Goal: Information Seeking & Learning: Understand process/instructions

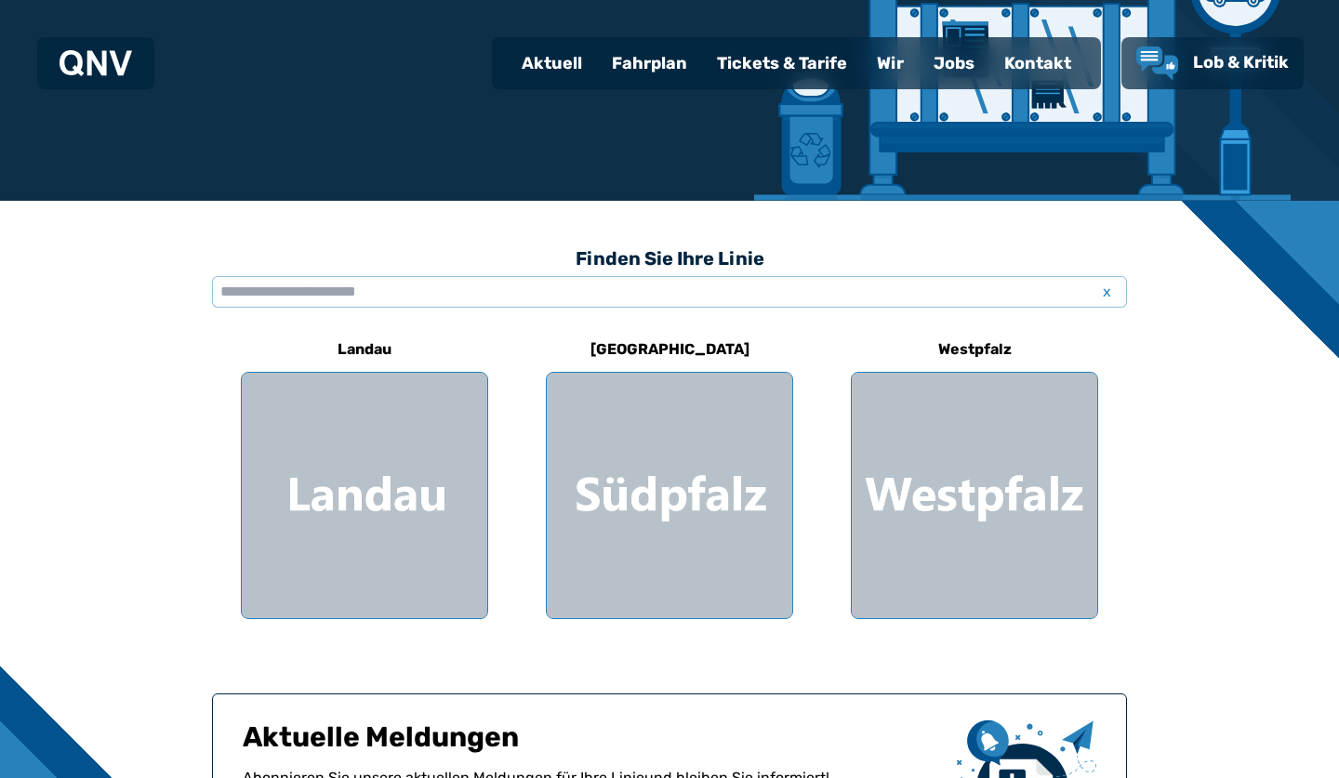
scroll to position [340, 0]
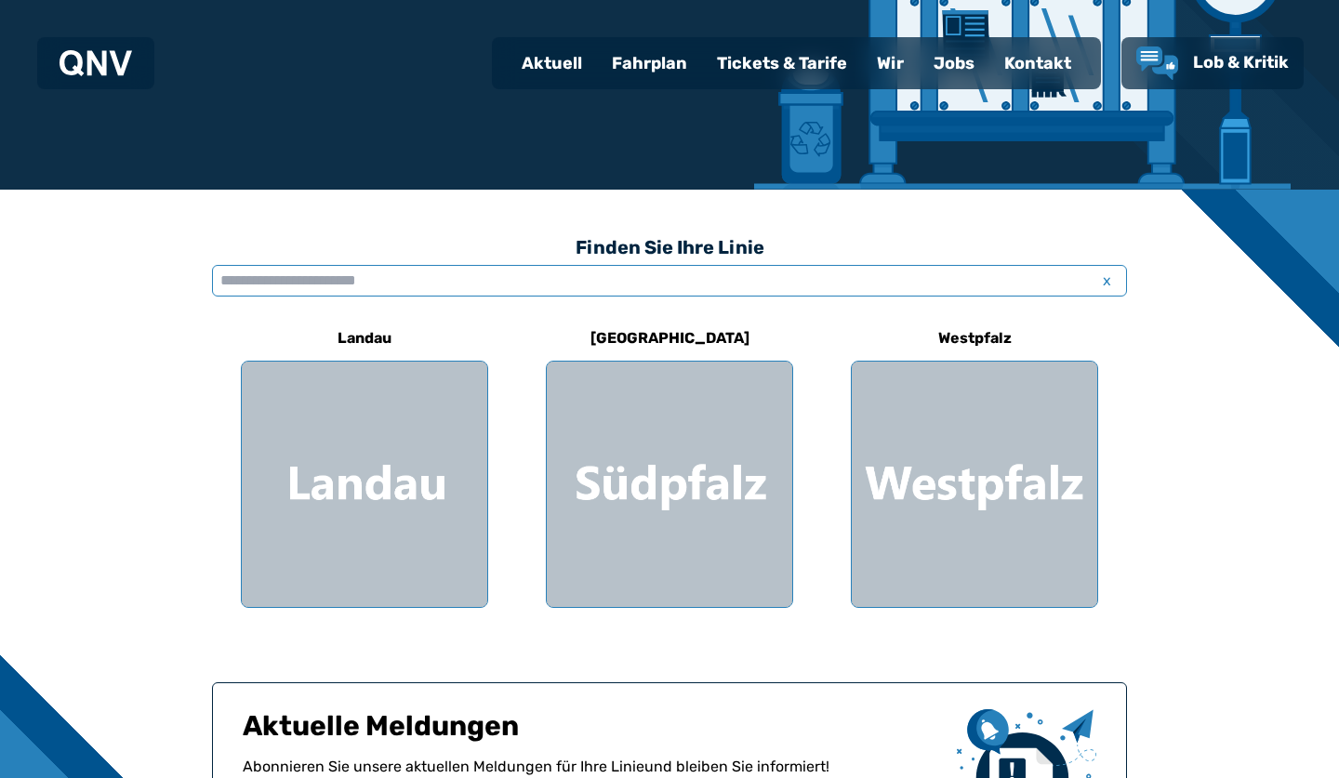
click at [499, 279] on input "text" at bounding box center [669, 281] width 915 height 32
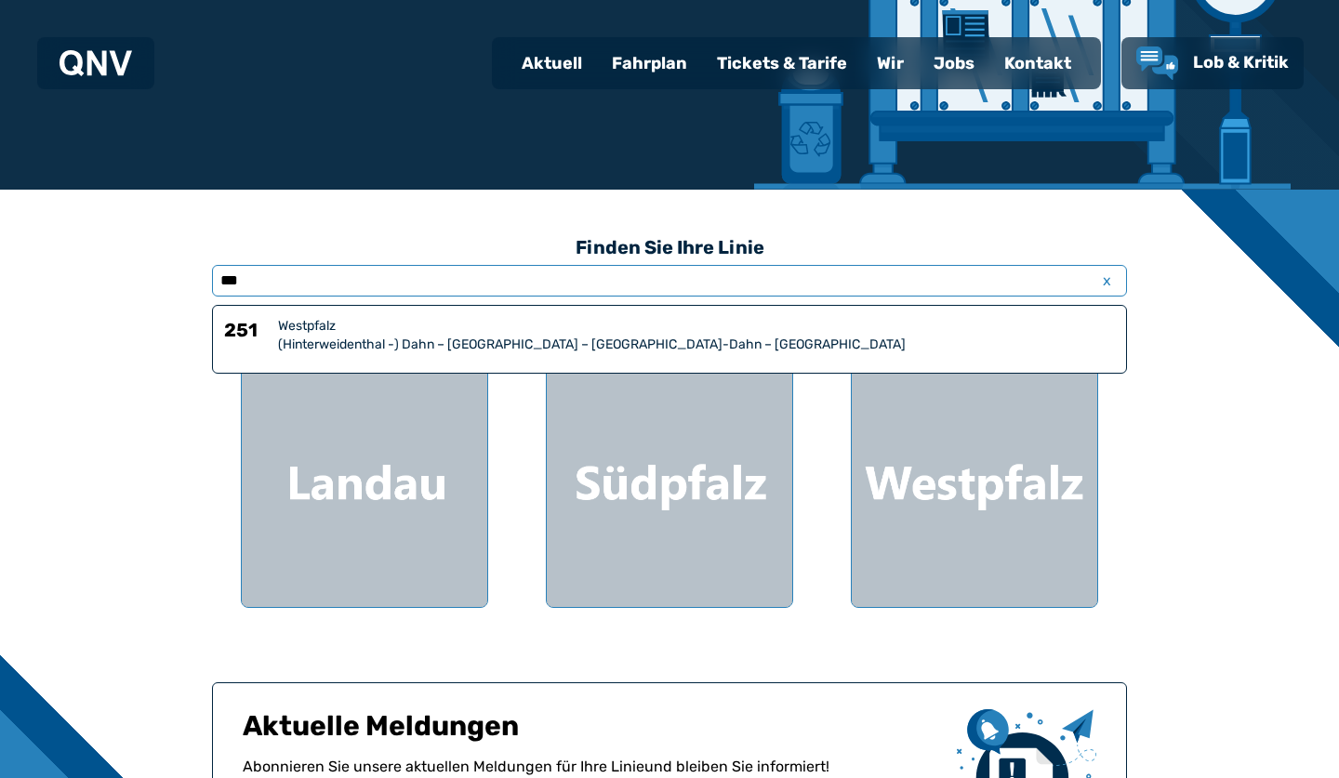
type input "***"
click at [560, 331] on div "Westpfalz" at bounding box center [696, 326] width 837 height 19
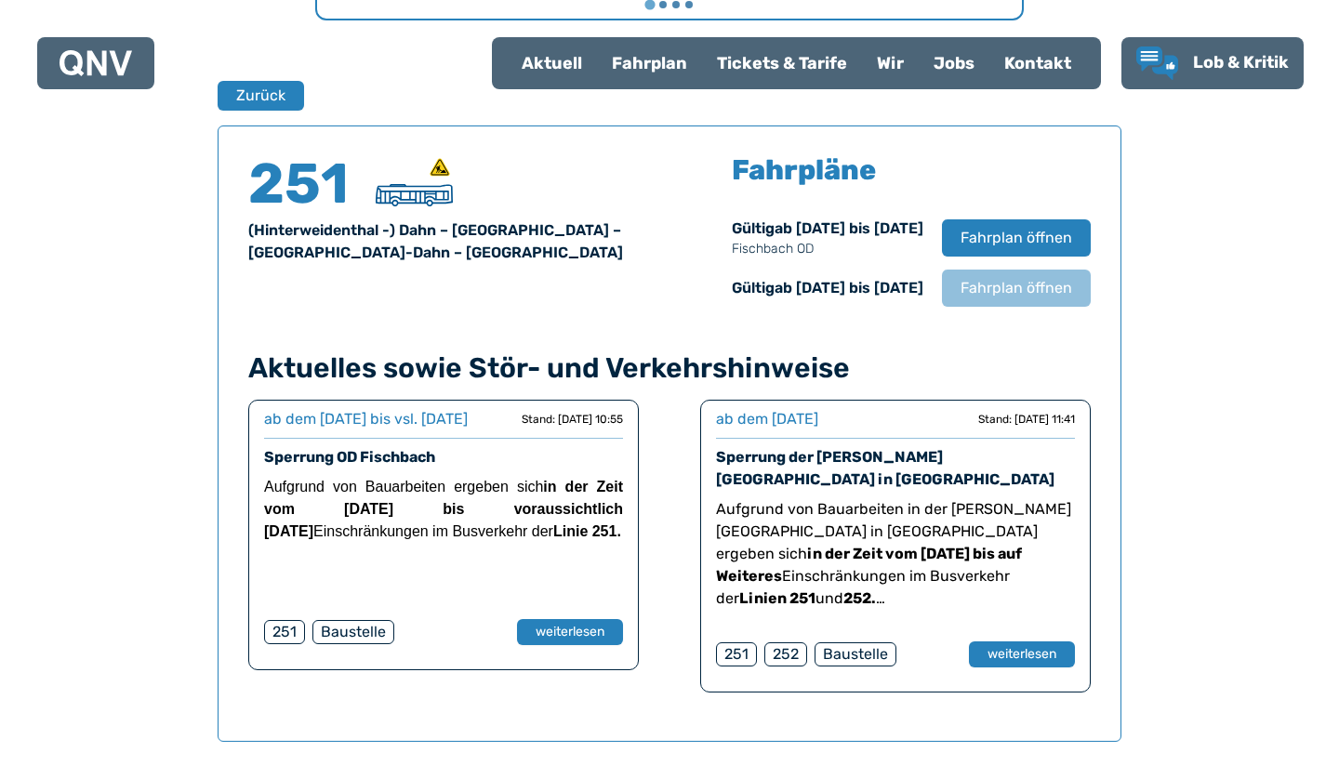
scroll to position [1225, 0]
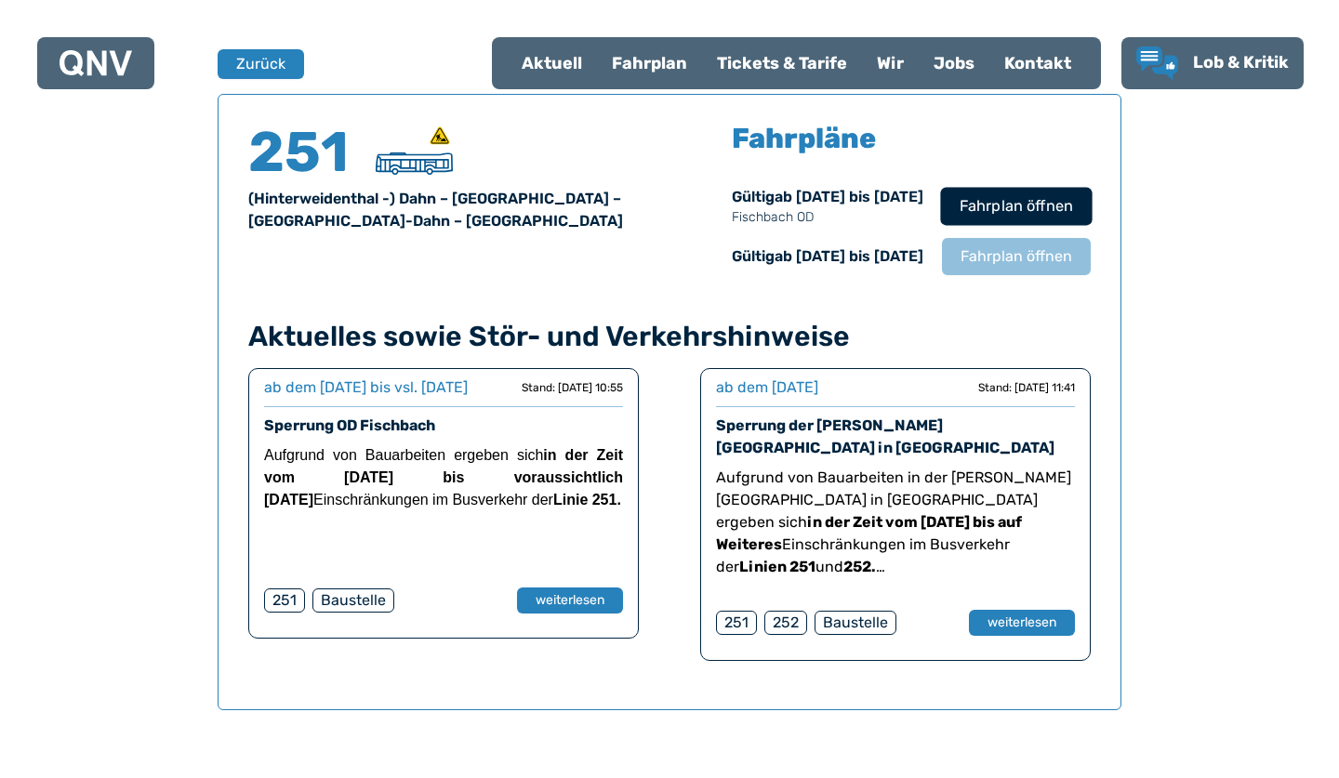
click at [968, 198] on span "Fahrplan öffnen" at bounding box center [1015, 206] width 113 height 22
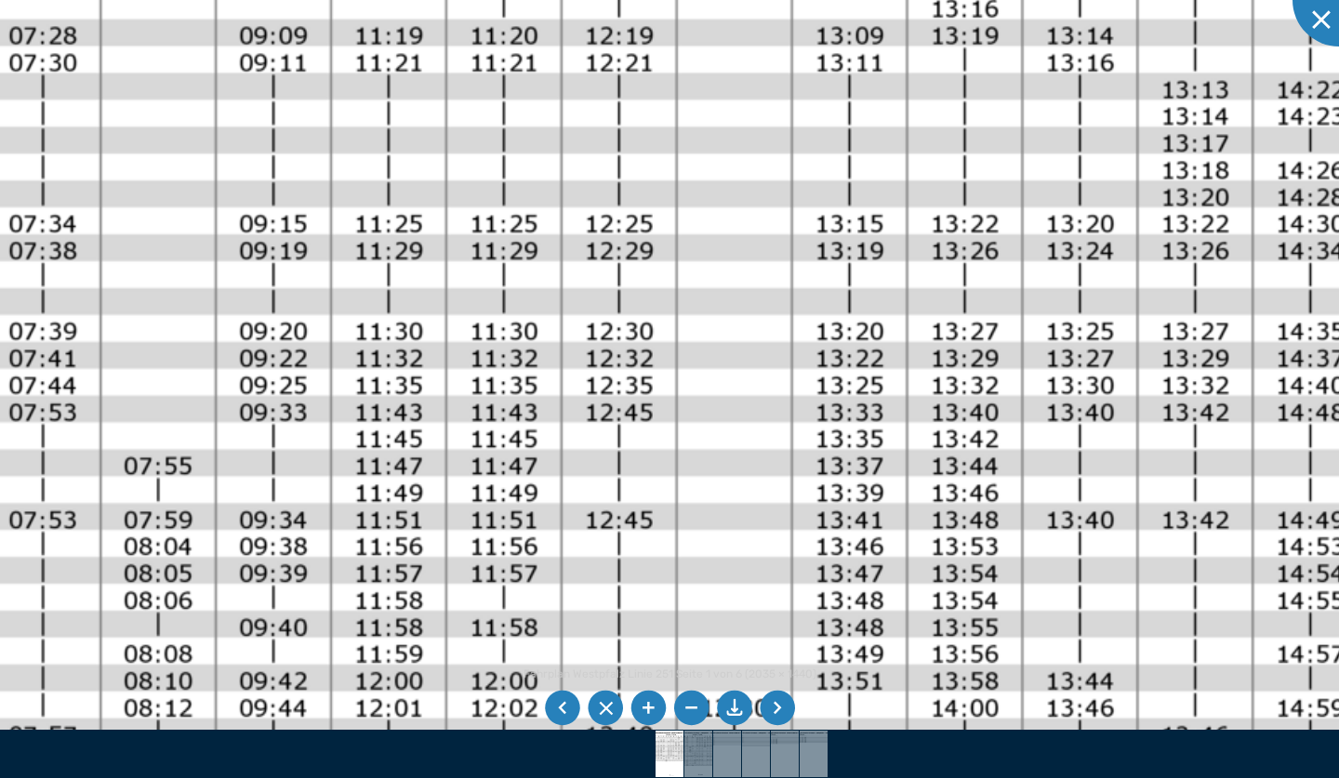
click at [843, 319] on img at bounding box center [898, 621] width 3047 height 2156
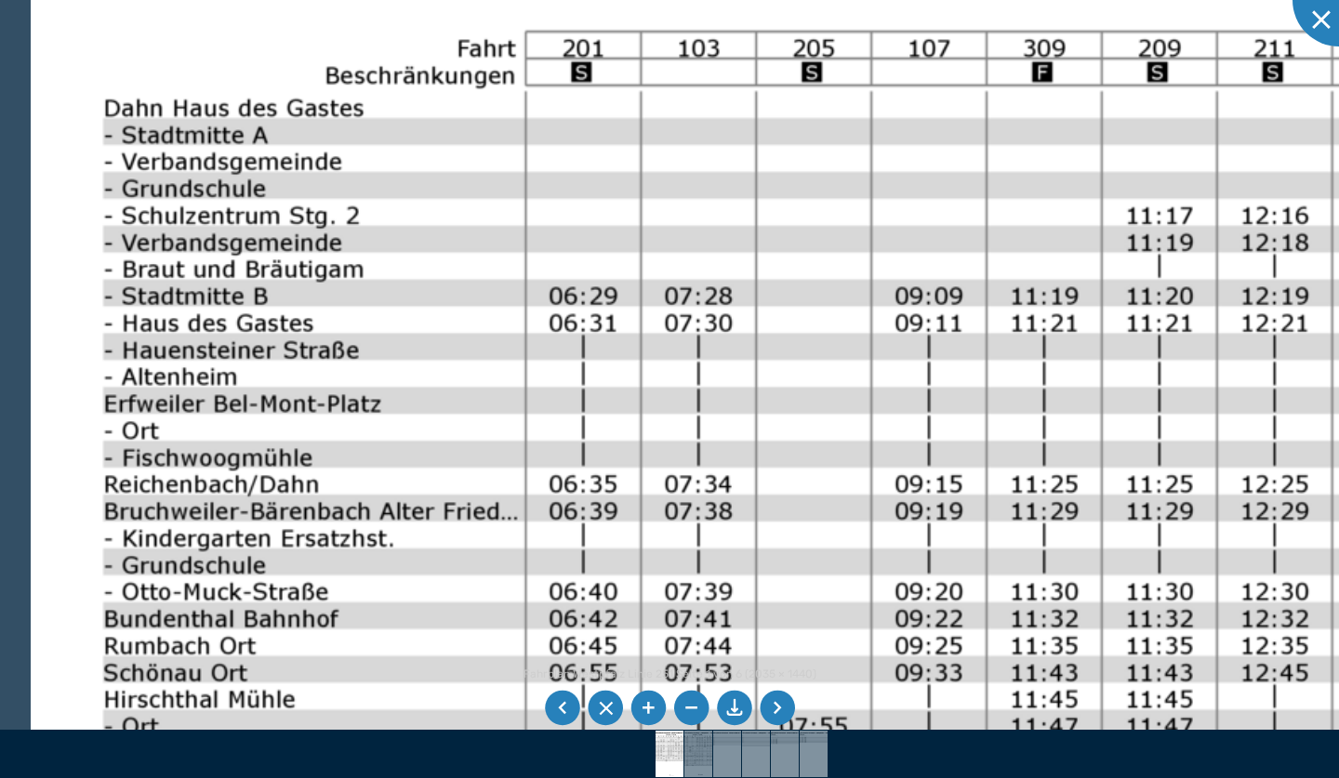
click at [661, 693] on div "Fahrplan Westpfalz Linie 251 Seite 1 von 6 (2035 × 1440) 161%" at bounding box center [669, 389] width 1339 height 778
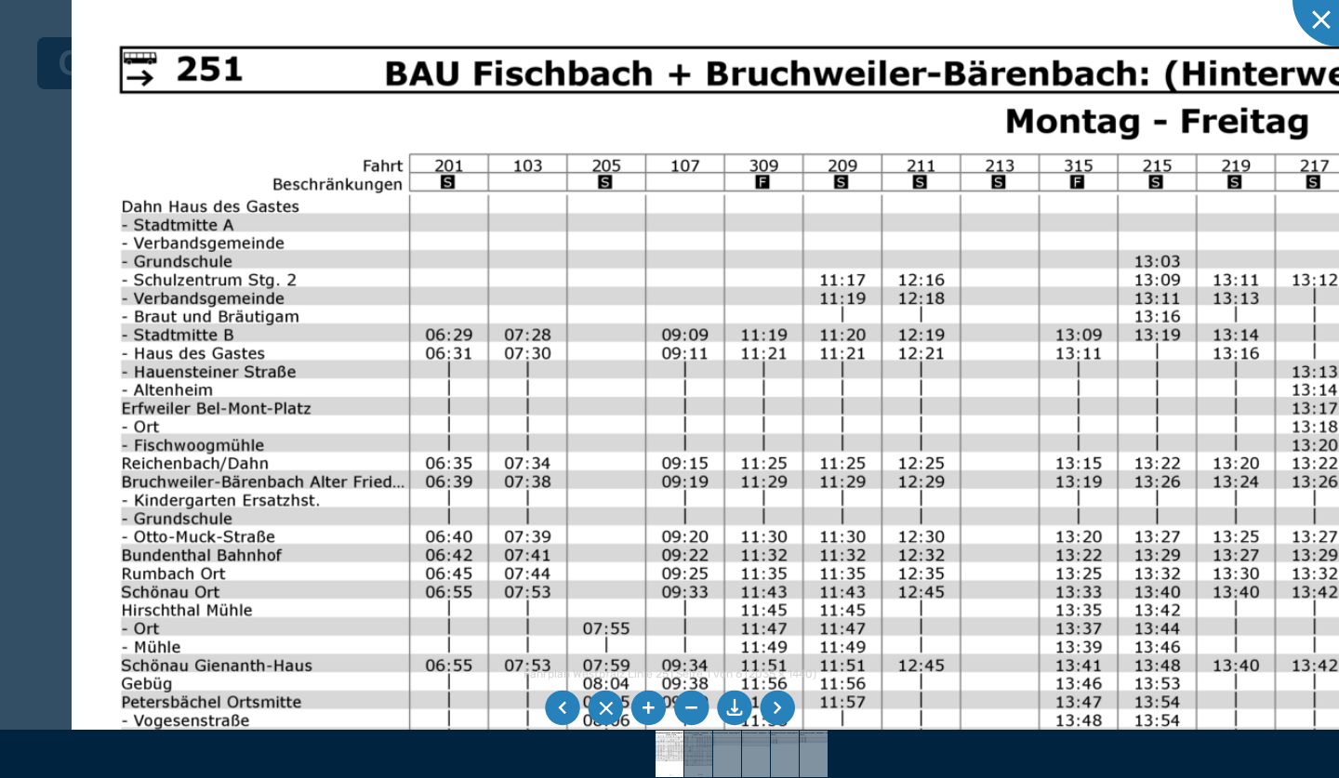
click at [691, 503] on img at bounding box center [1113, 734] width 2082 height 1473
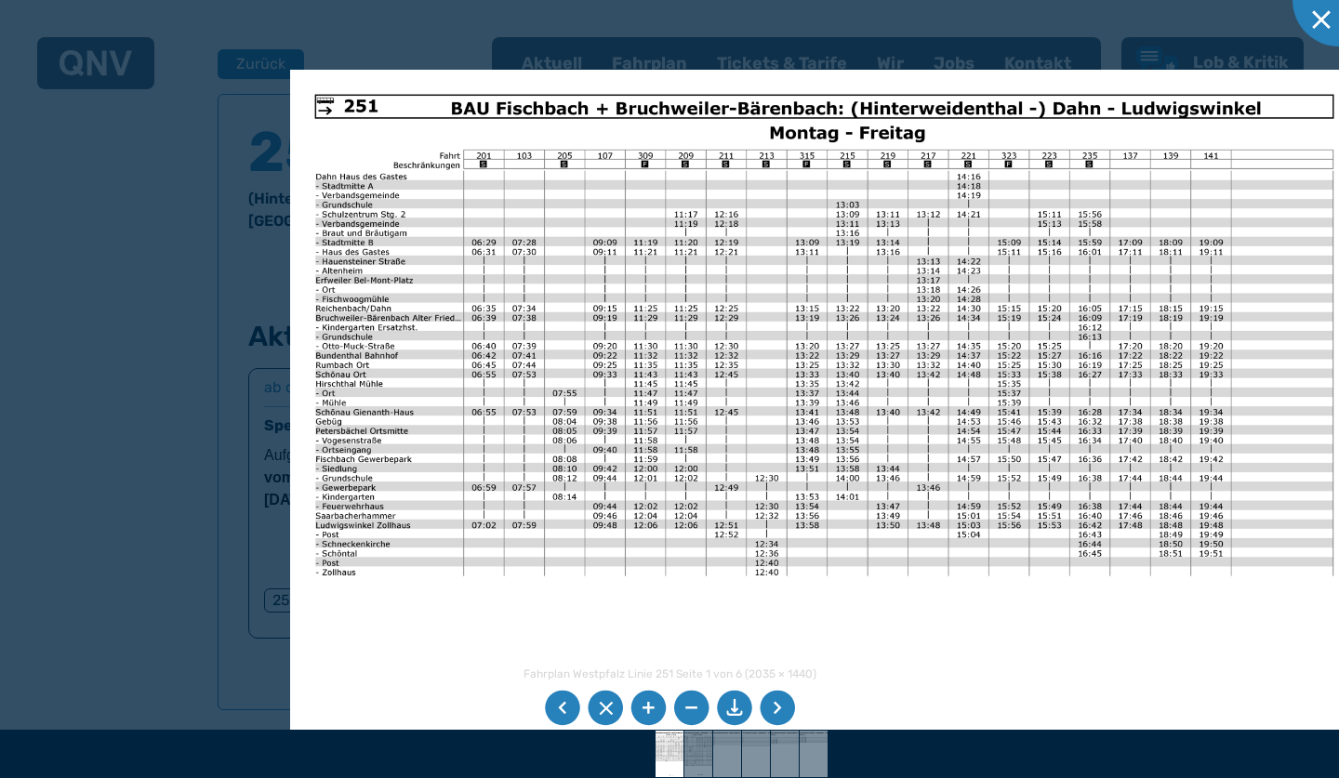
click at [810, 276] on img at bounding box center [824, 448] width 1068 height 756
click at [1332, 27] on div at bounding box center [1338, 0] width 93 height 93
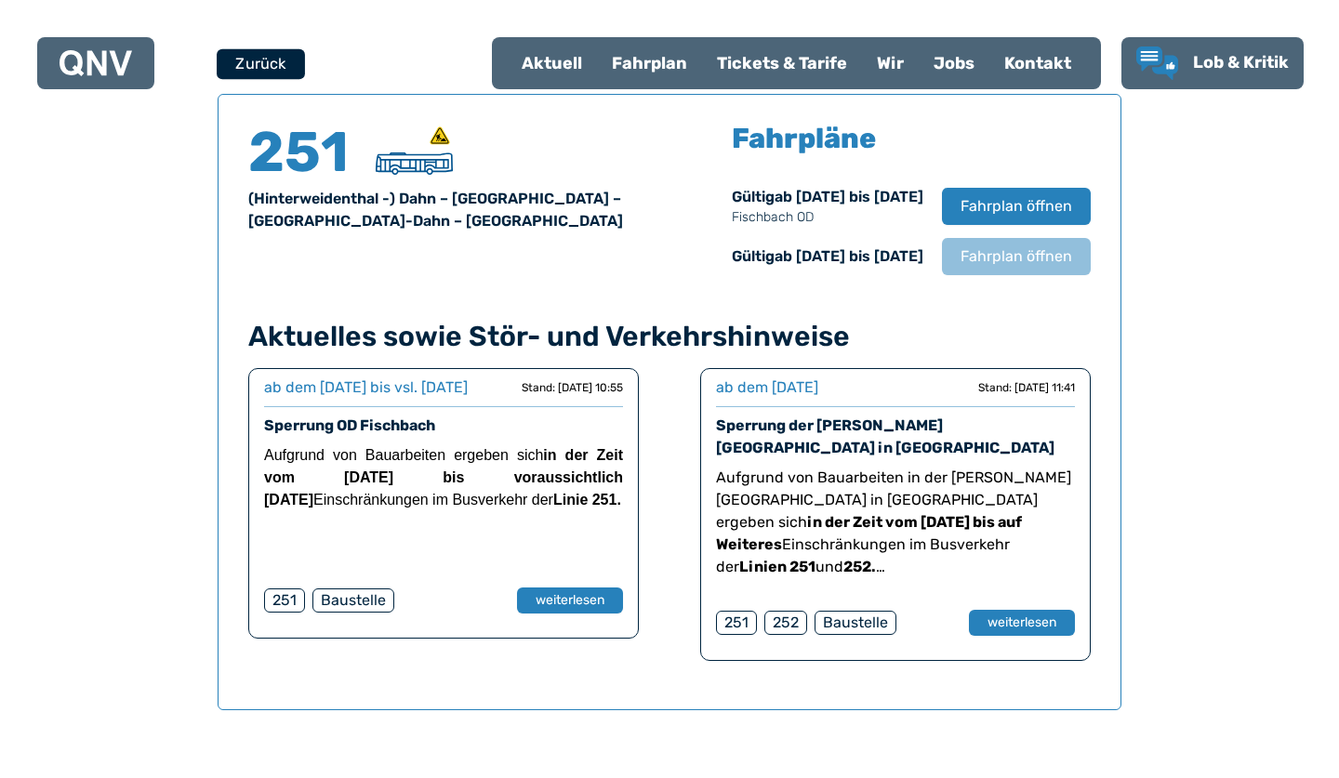
click at [244, 58] on button "Zurück" at bounding box center [261, 63] width 88 height 31
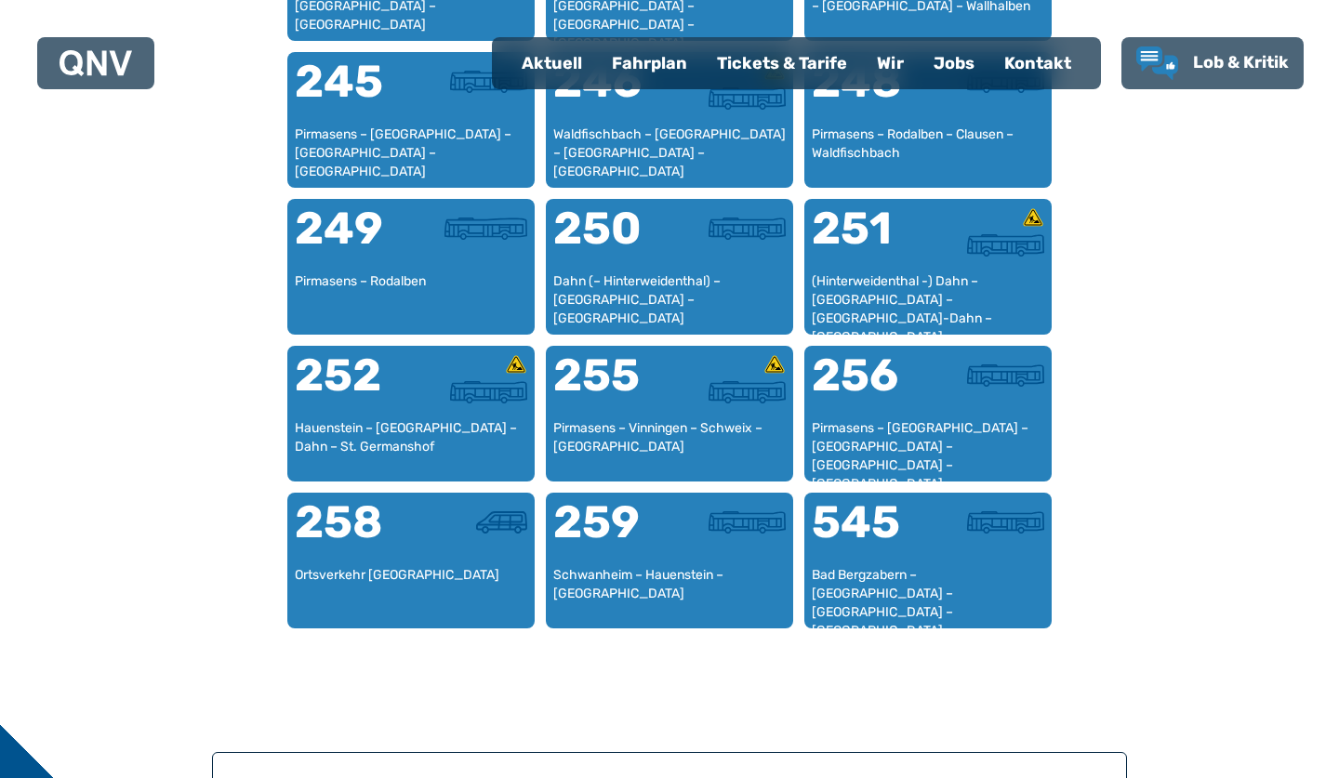
scroll to position [2252, 0]
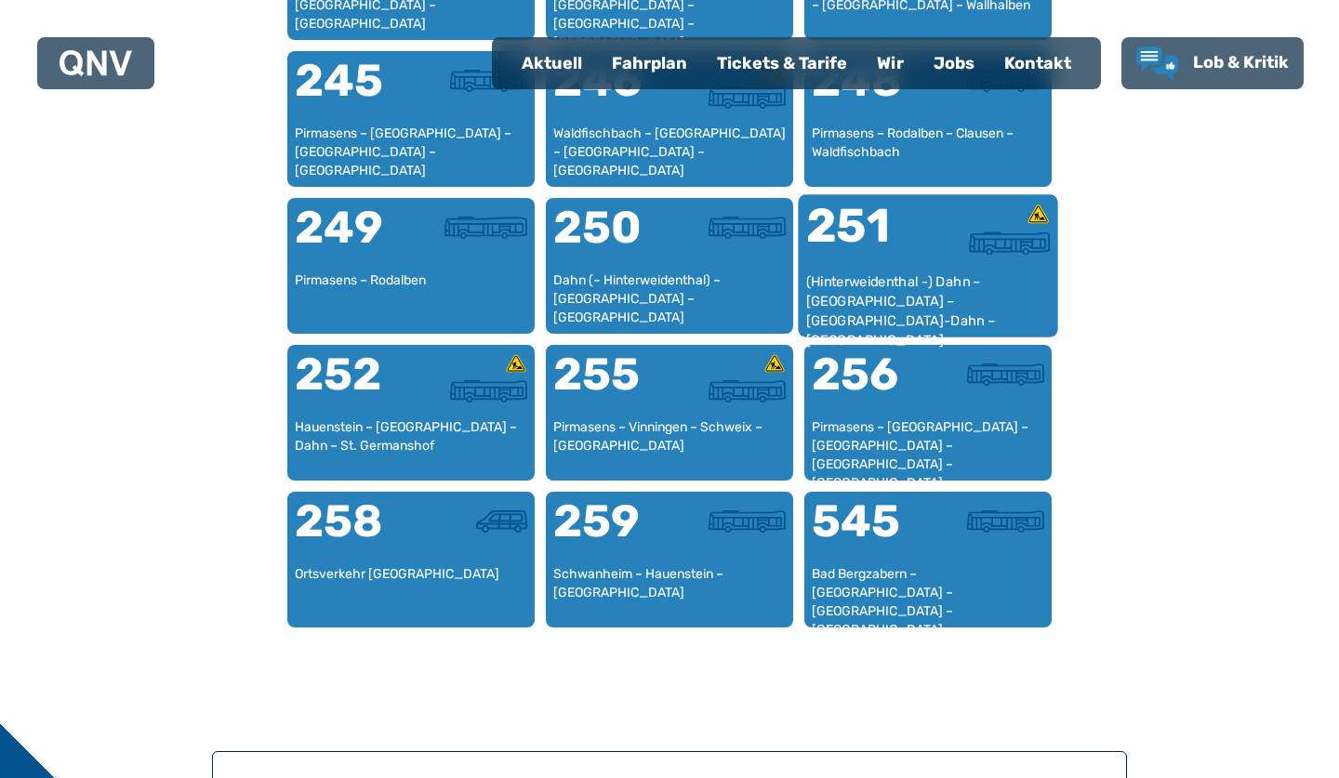
click at [935, 273] on div "(Hinterweidenthal -) Dahn – [GEOGRAPHIC_DATA] – [GEOGRAPHIC_DATA]-Dahn – [GEOGR…" at bounding box center [928, 300] width 245 height 57
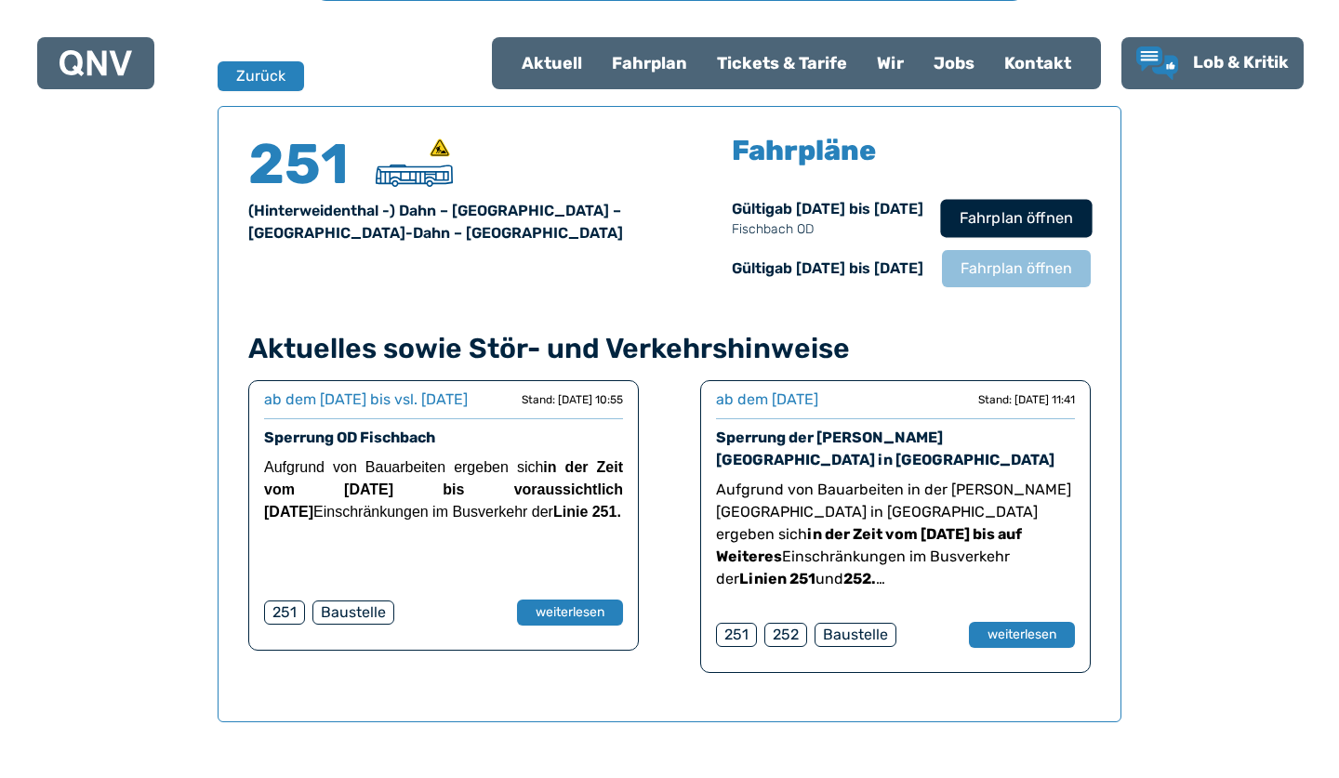
scroll to position [1211, 0]
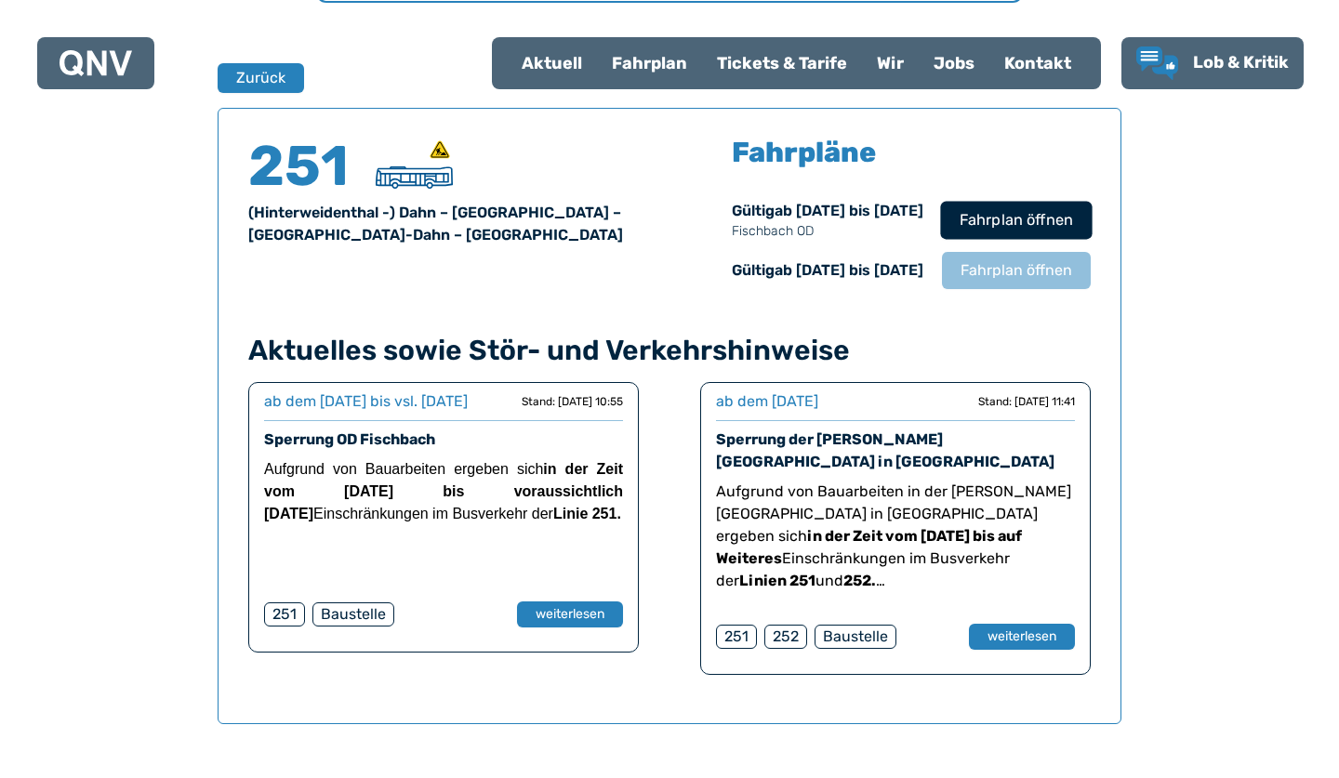
click at [998, 221] on span "Fahrplan öffnen" at bounding box center [1015, 220] width 113 height 22
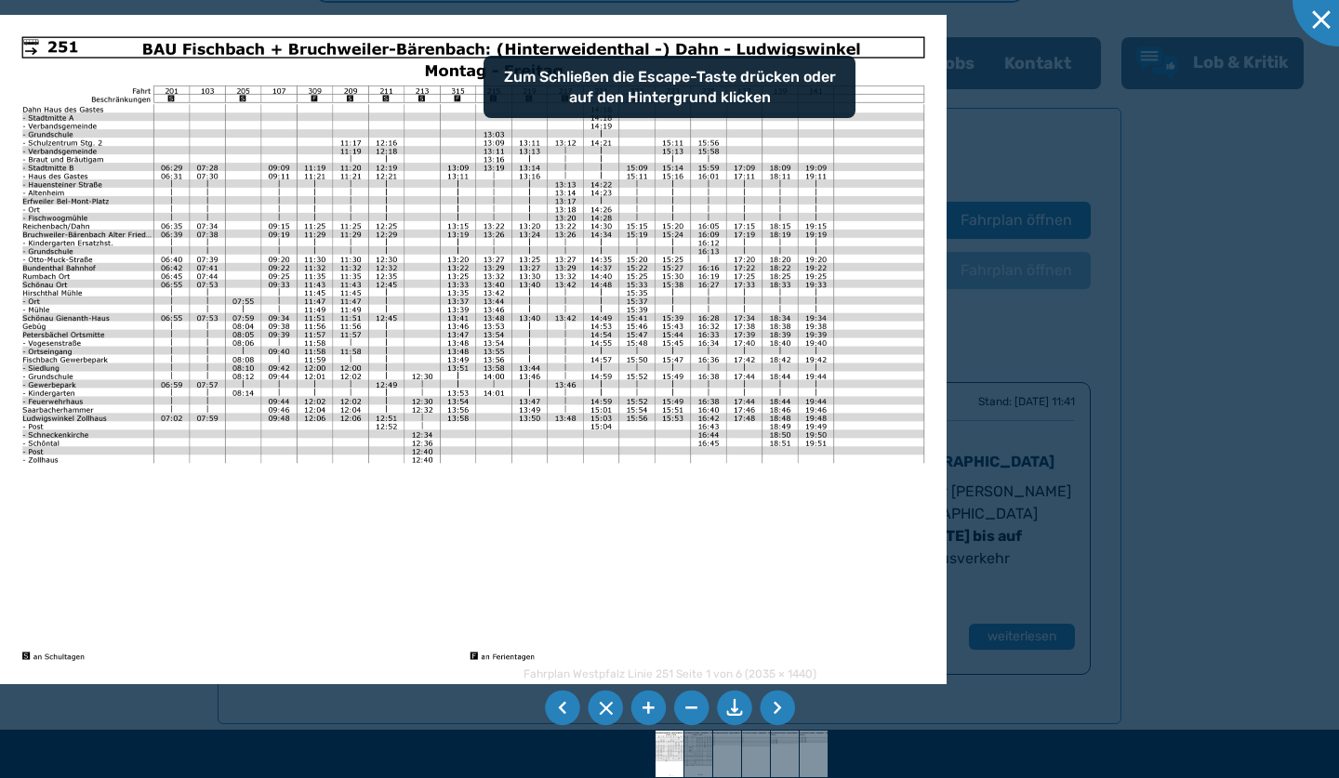
click at [776, 708] on li at bounding box center [777, 708] width 35 height 35
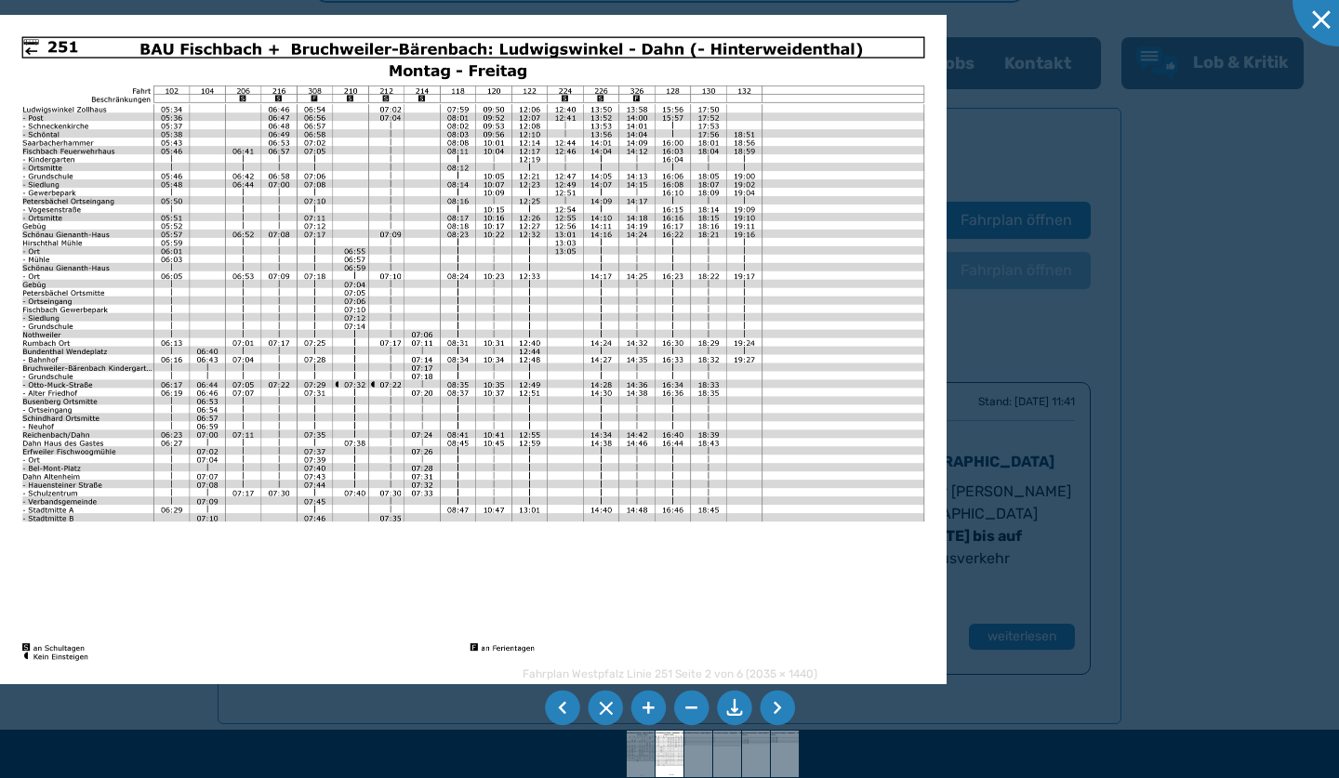
click at [645, 704] on li at bounding box center [647, 708] width 35 height 35
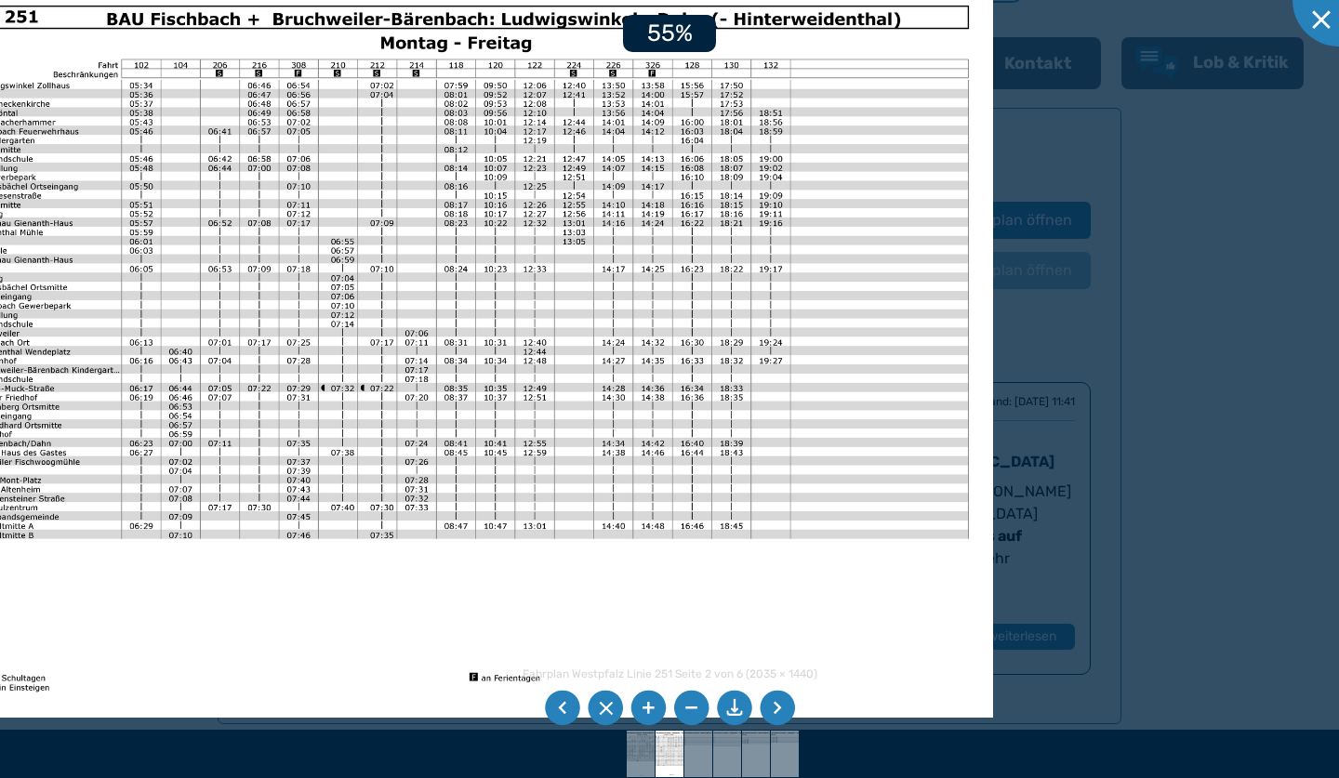
click at [645, 704] on li at bounding box center [647, 708] width 35 height 35
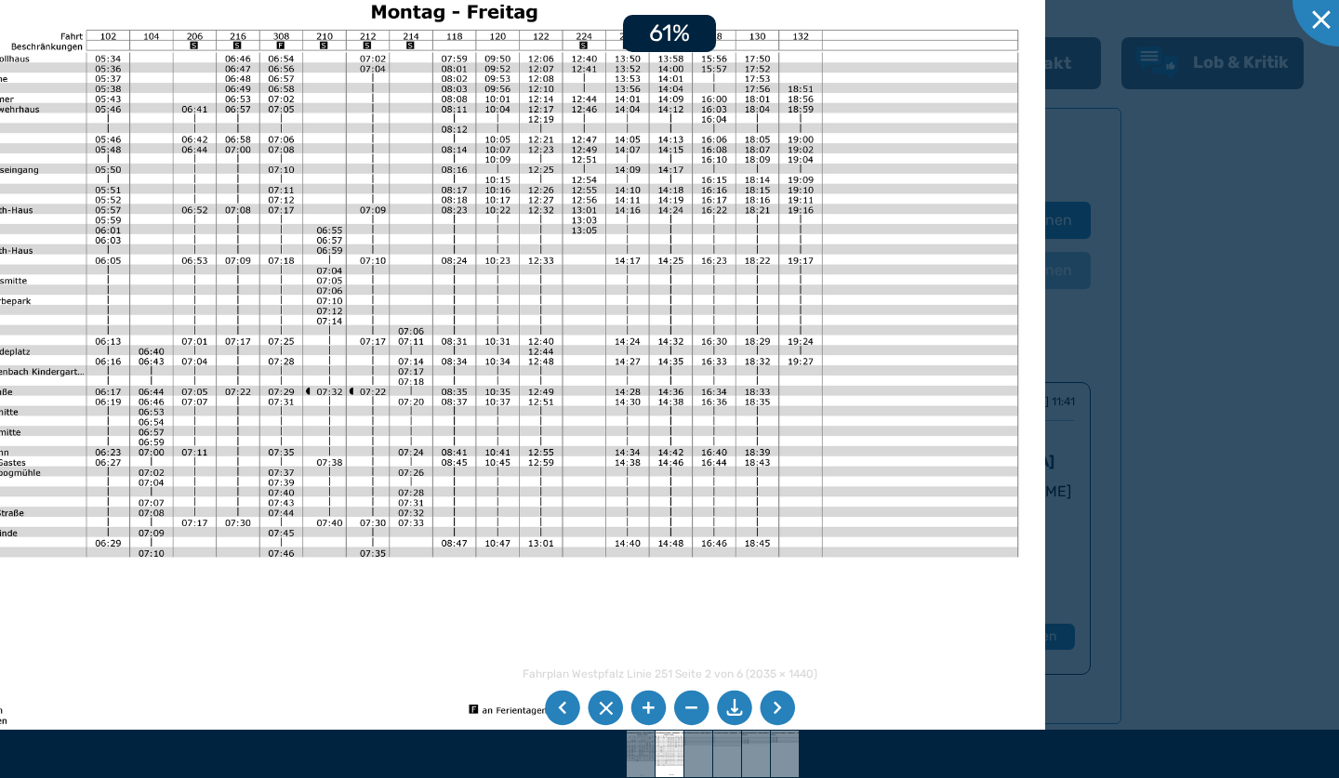
click at [645, 704] on li at bounding box center [647, 708] width 35 height 35
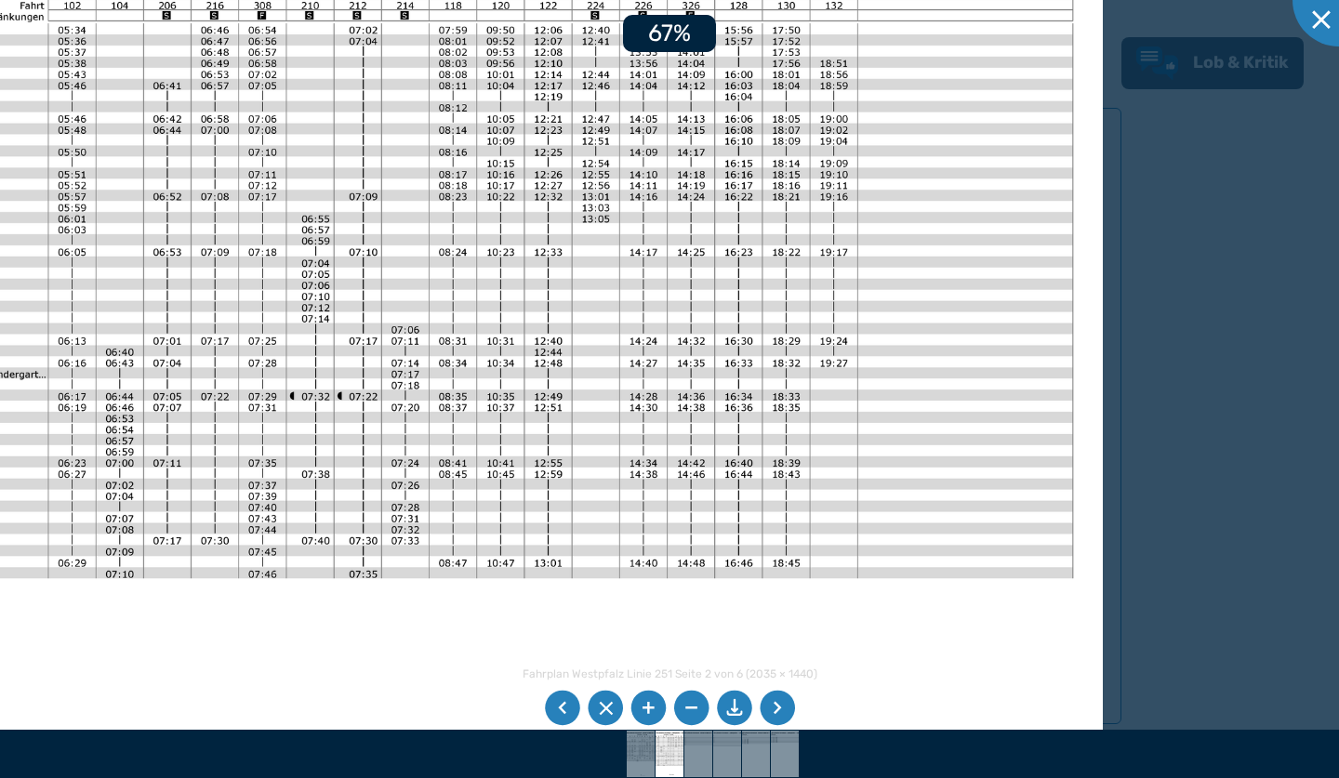
click at [645, 704] on li at bounding box center [647, 708] width 35 height 35
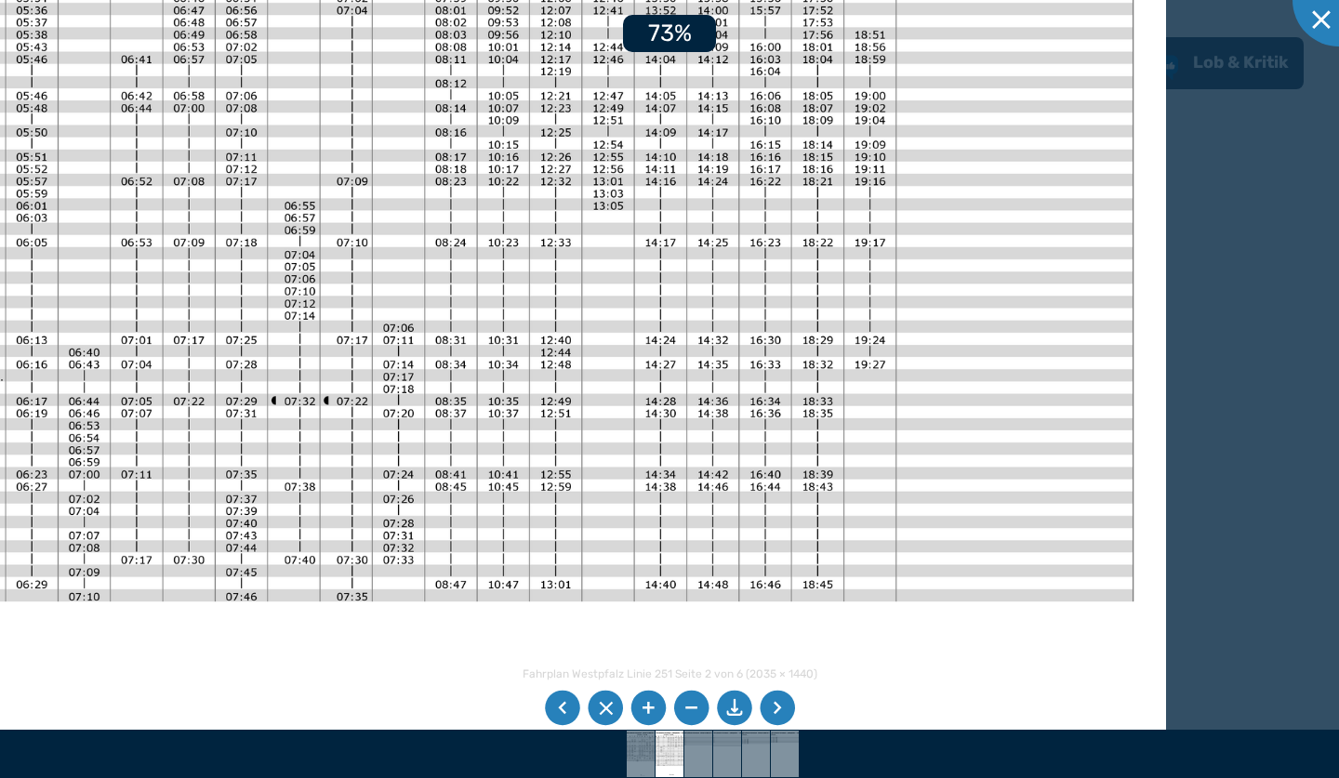
click at [645, 704] on li at bounding box center [647, 708] width 35 height 35
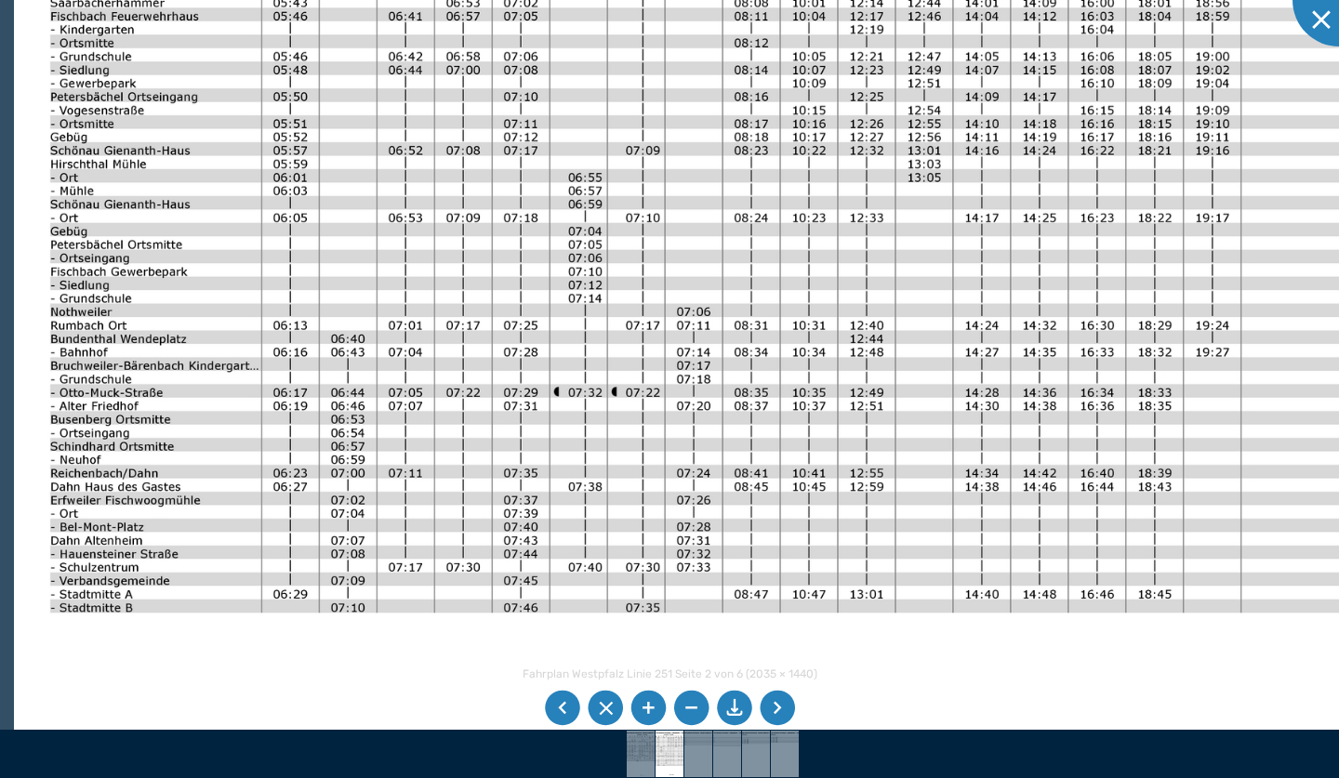
click at [721, 552] on img at bounding box center [776, 335] width 1524 height 1078
